Goal: Navigation & Orientation: Find specific page/section

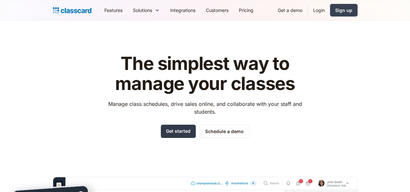
click at [190, 125] on link "Get started" at bounding box center [178, 131] width 35 height 13
click at [270, 40] on header "The simplest way to manage your classes Manage class schedules, drive sales onl…" at bounding box center [205, 164] width 410 height 286
click at [173, 131] on link "Get started" at bounding box center [178, 131] width 35 height 13
click at [330, 11] on link "Login" at bounding box center [319, 10] width 22 height 15
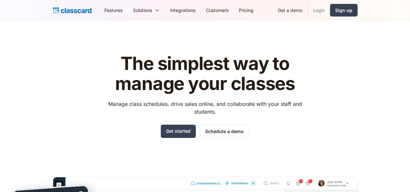
drag, startPoint x: 0, startPoint y: 0, endPoint x: 361, endPoint y: 11, distance: 361.1
click at [330, 11] on link "Login" at bounding box center [319, 10] width 22 height 15
click at [352, 7] on div "Sign up" at bounding box center [343, 10] width 17 height 7
click at [330, 10] on link "Login" at bounding box center [319, 10] width 22 height 15
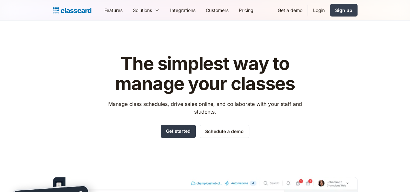
click at [193, 130] on link "Get started" at bounding box center [178, 131] width 35 height 13
click at [172, 132] on link "Get started" at bounding box center [178, 131] width 35 height 13
click at [330, 9] on link "Login" at bounding box center [319, 10] width 22 height 15
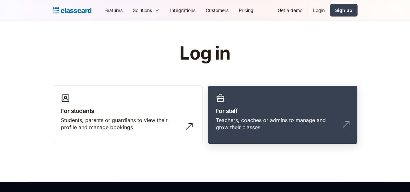
click at [327, 100] on link "For staff Teachers, coaches or admins to manage and grow their classes" at bounding box center [283, 114] width 150 height 59
